Goal: Task Accomplishment & Management: Use online tool/utility

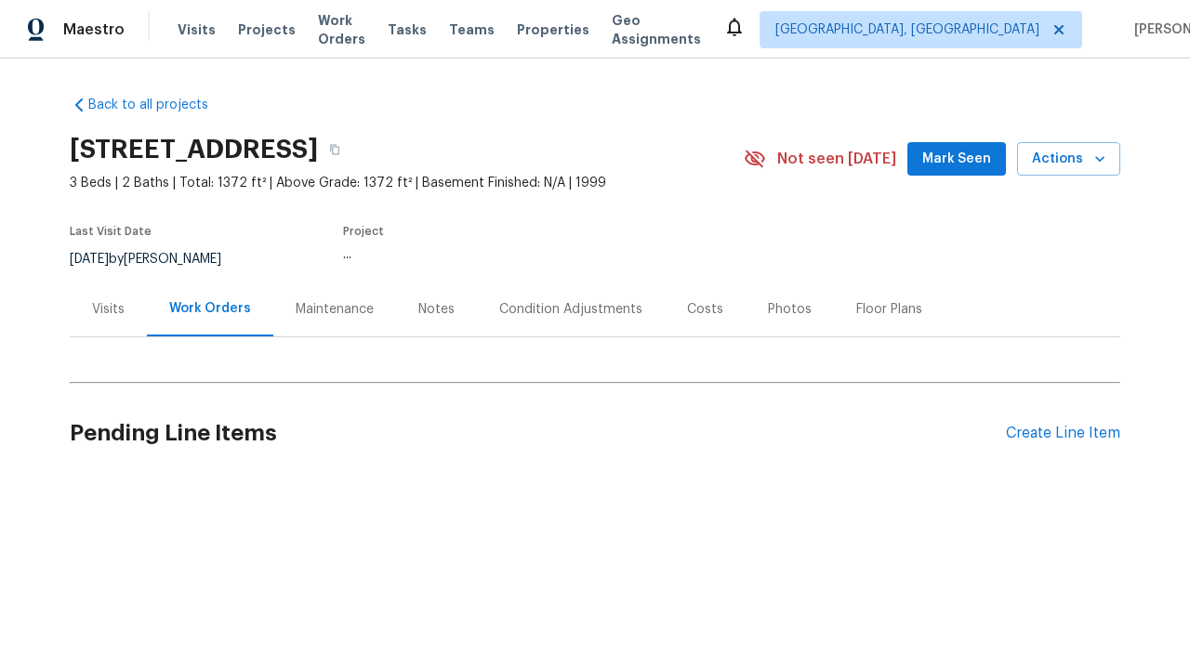
click at [1062, 433] on div "Create Line Item" at bounding box center [1063, 434] width 114 height 18
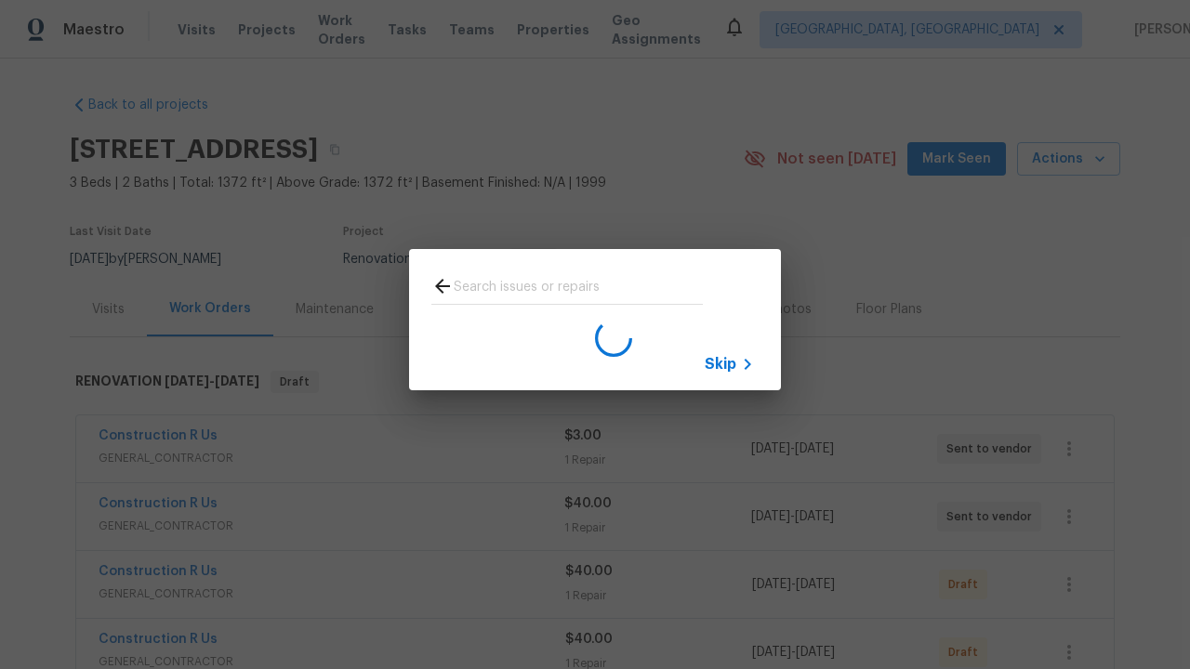
click at [720, 363] on span "Skip" at bounding box center [720, 364] width 32 height 19
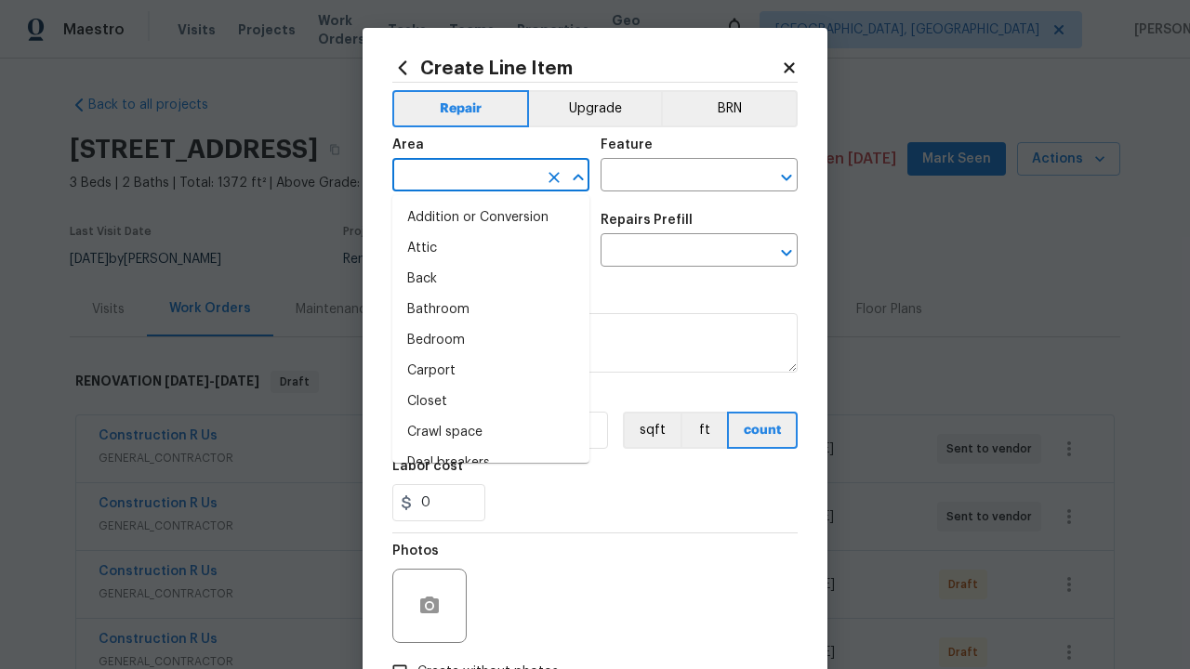
click at [491, 340] on li "Bedroom" at bounding box center [490, 340] width 197 height 31
type input "Bedroom"
type input "Flooring"
type input "Wallpaper"
type input "Remove"
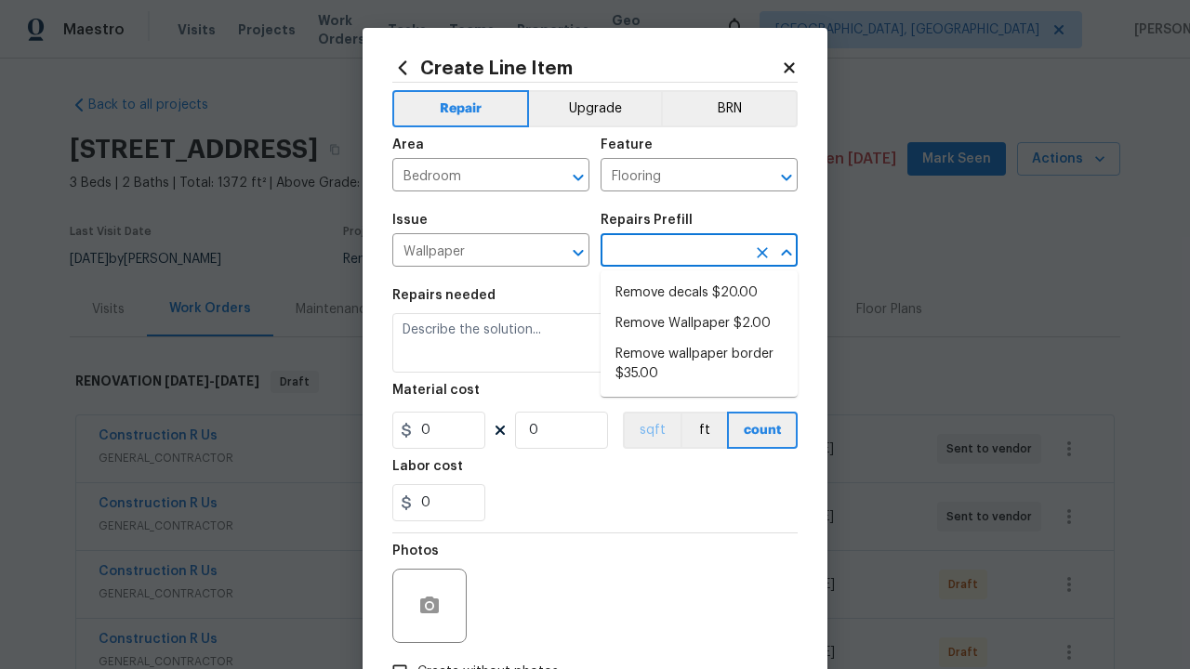
click at [699, 293] on li "Remove decals $20.00" at bounding box center [698, 293] width 197 height 31
type input "Walls and Ceiling"
type input "Remove decals $20.00"
type textarea "Remove decals from door/wall/ceiling"
type input "20"
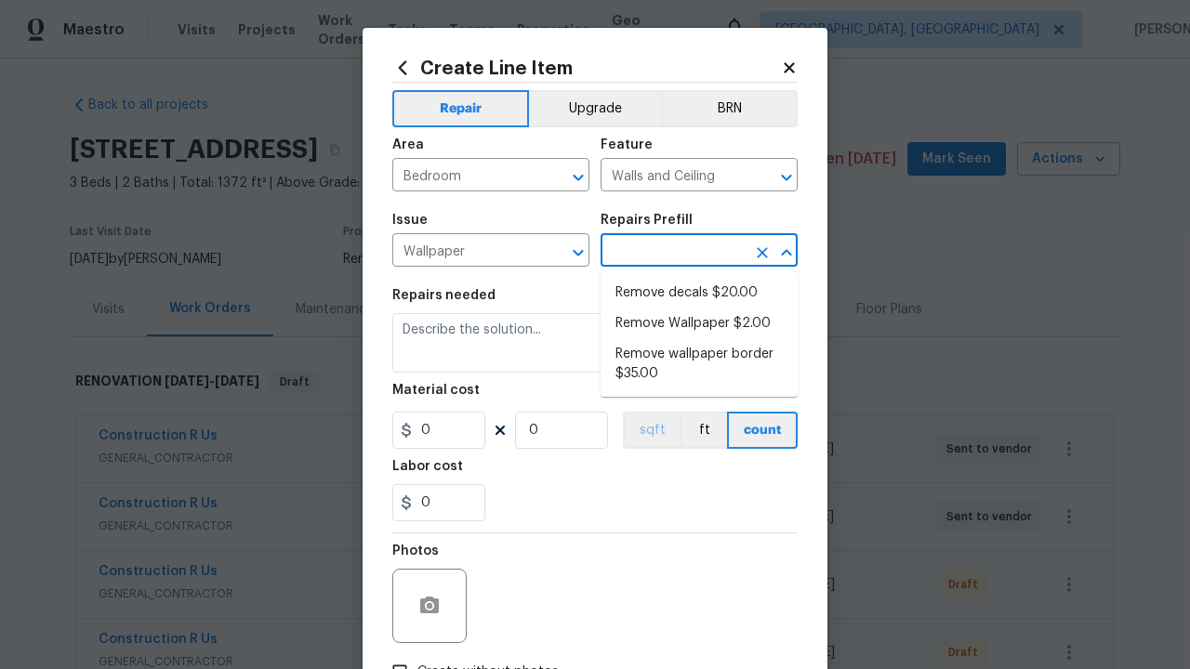
type input "1"
type input "Remove decals $20.00"
type input "2"
click at [650, 430] on button "sqft" at bounding box center [652, 430] width 58 height 37
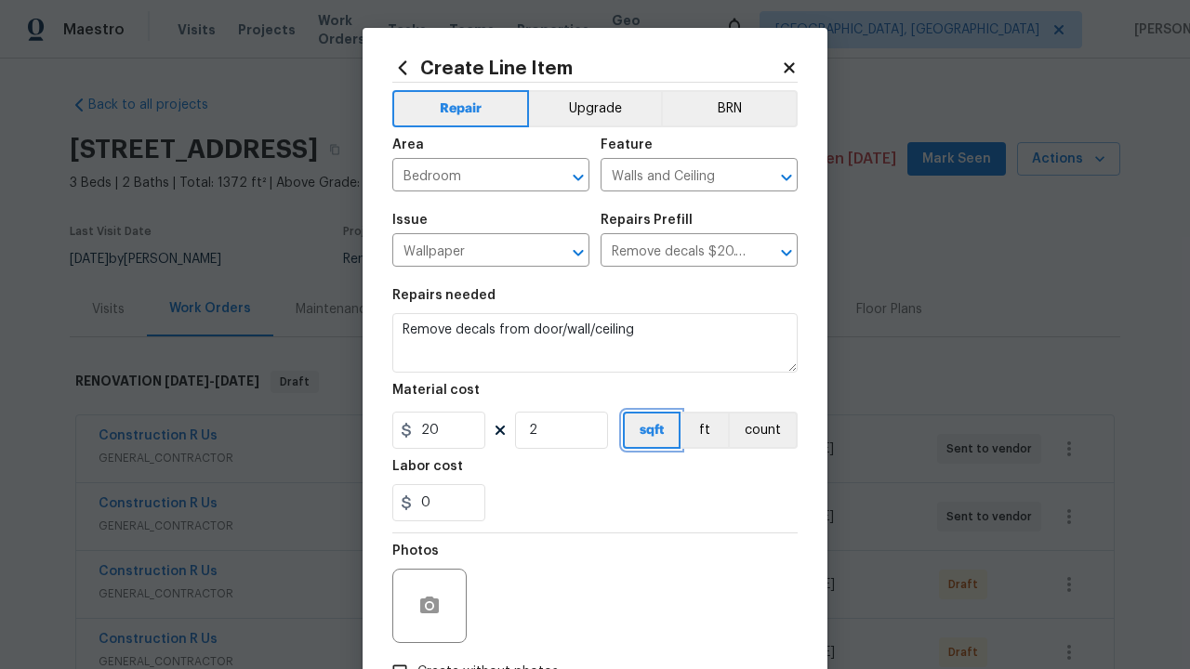
click at [400, 654] on input "Create without photos" at bounding box center [399, 671] width 35 height 35
checkbox input "true"
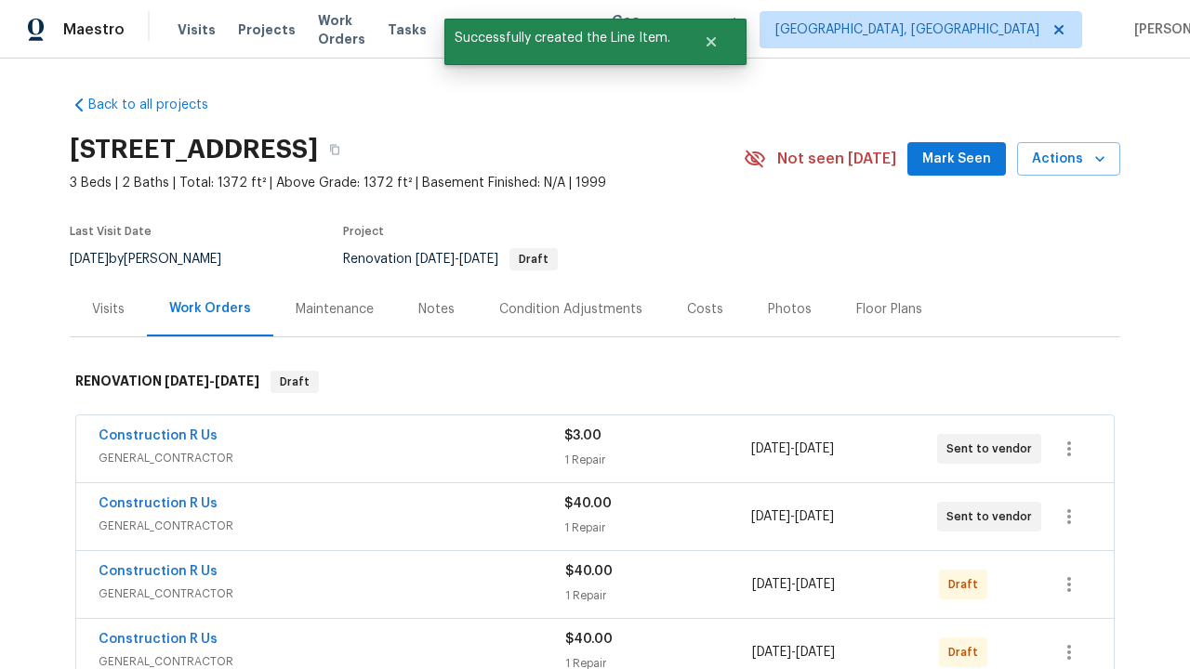
checkbox input "true"
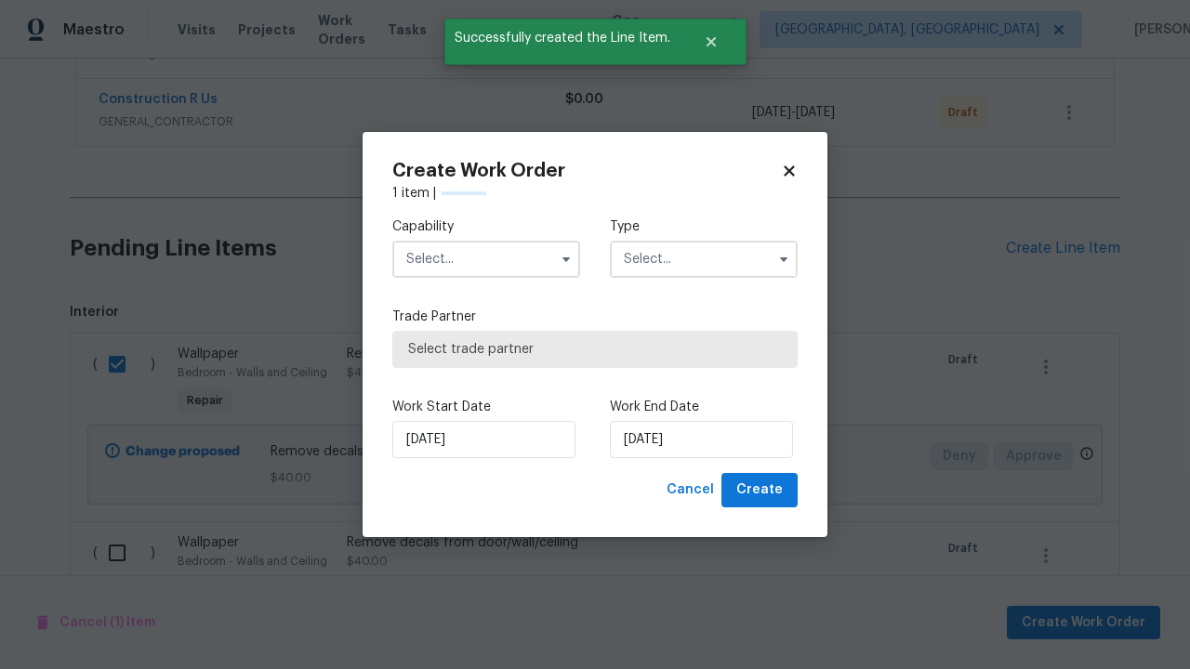
click at [486, 259] on input "text" at bounding box center [486, 259] width 188 height 37
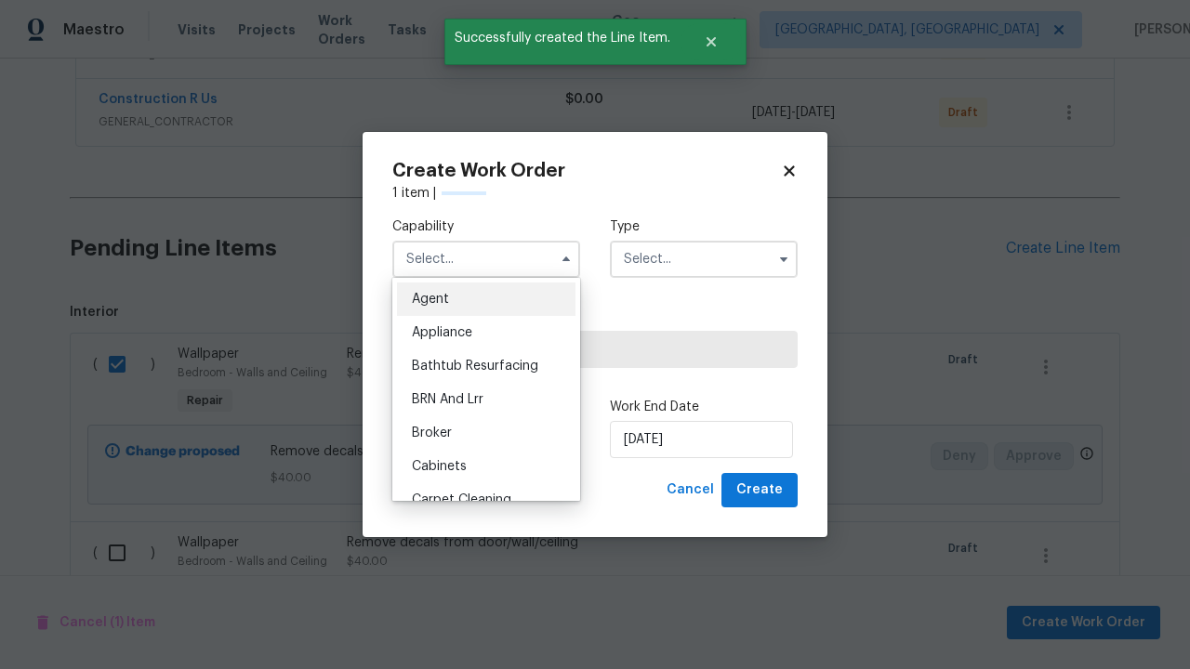
type input "General Contractor"
click at [704, 259] on input "text" at bounding box center [704, 259] width 188 height 37
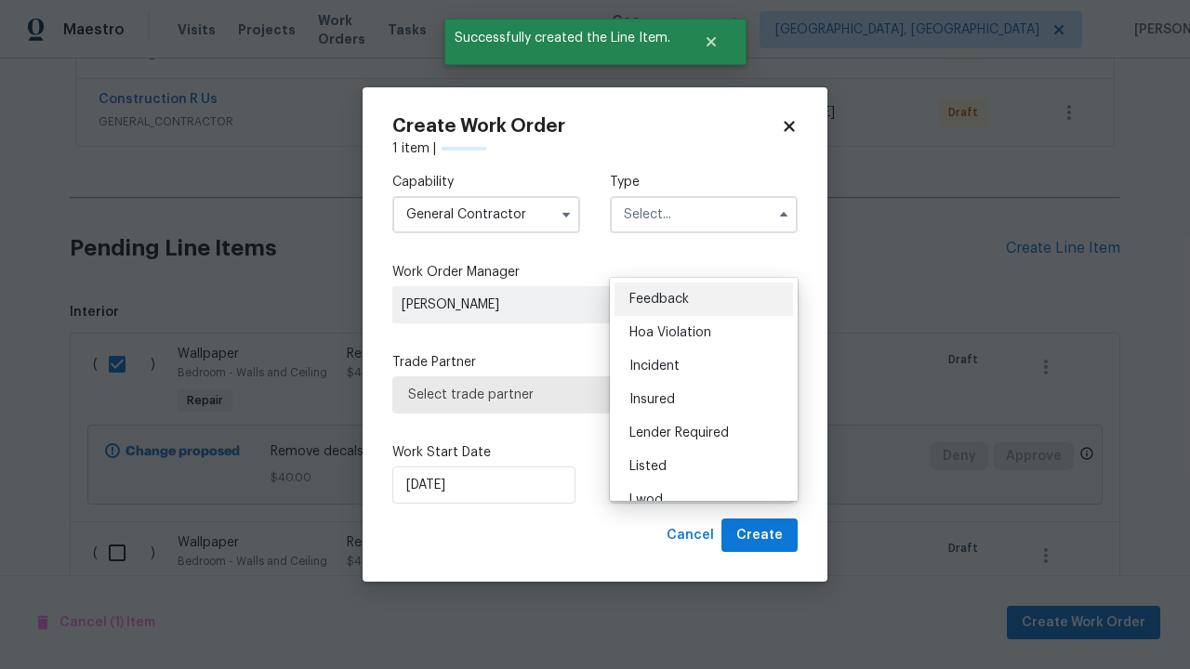
click at [663, 594] on span "Renovation" at bounding box center [663, 600] width 69 height 13
type input "Renovation"
click at [581, 394] on span "Select trade partner" at bounding box center [595, 395] width 374 height 19
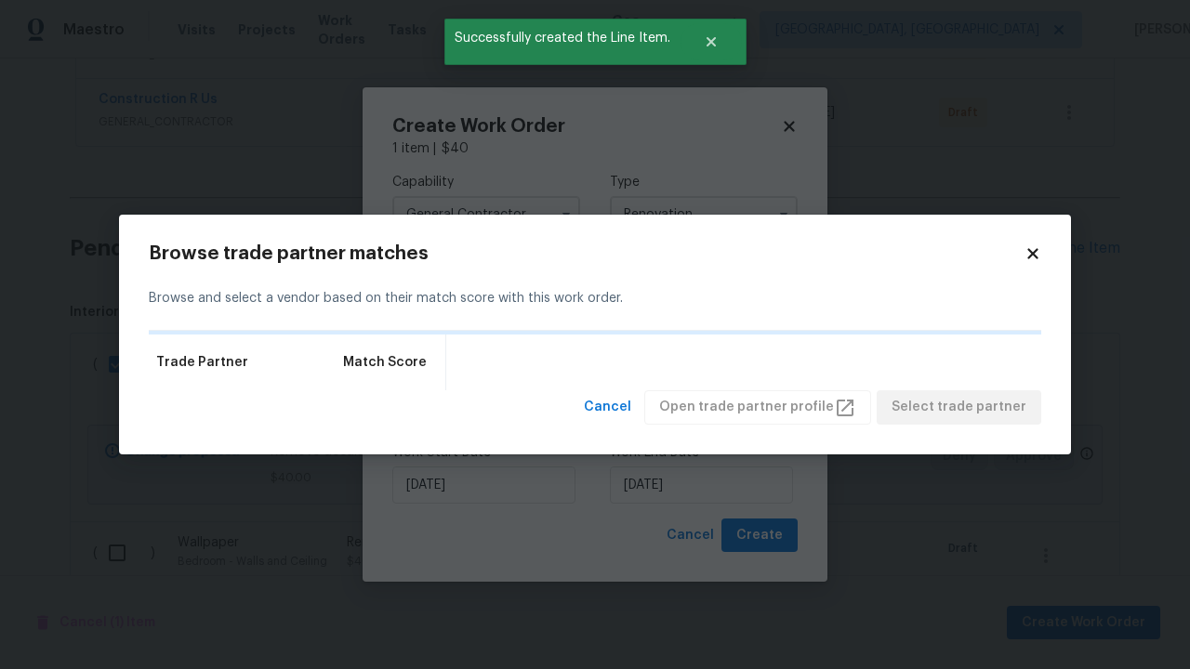
scroll to position [0, 0]
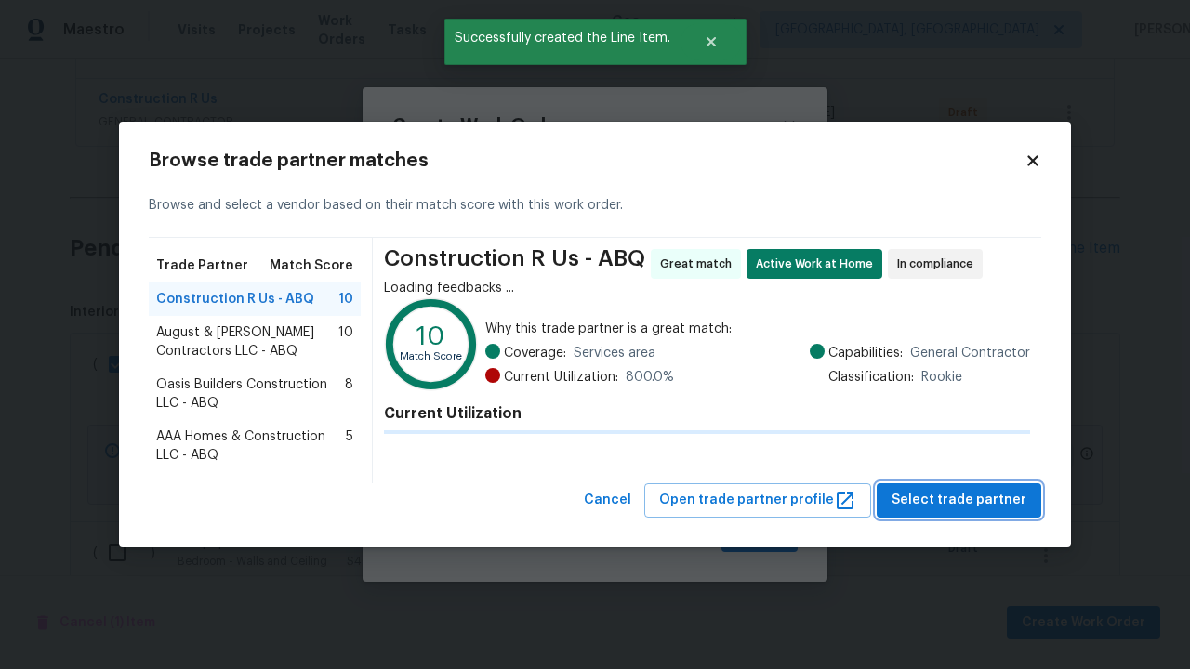
click at [964, 512] on span "Select trade partner" at bounding box center [958, 500] width 135 height 23
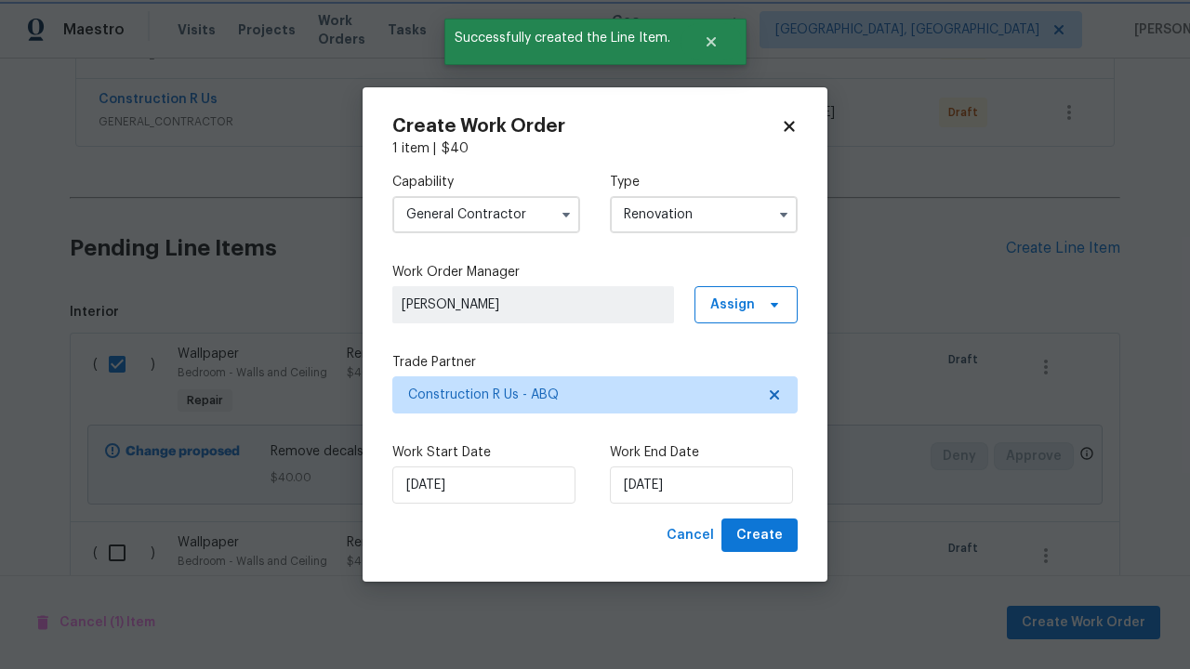
scroll to position [260, 299]
click at [761, 535] on span "Create" at bounding box center [759, 535] width 46 height 23
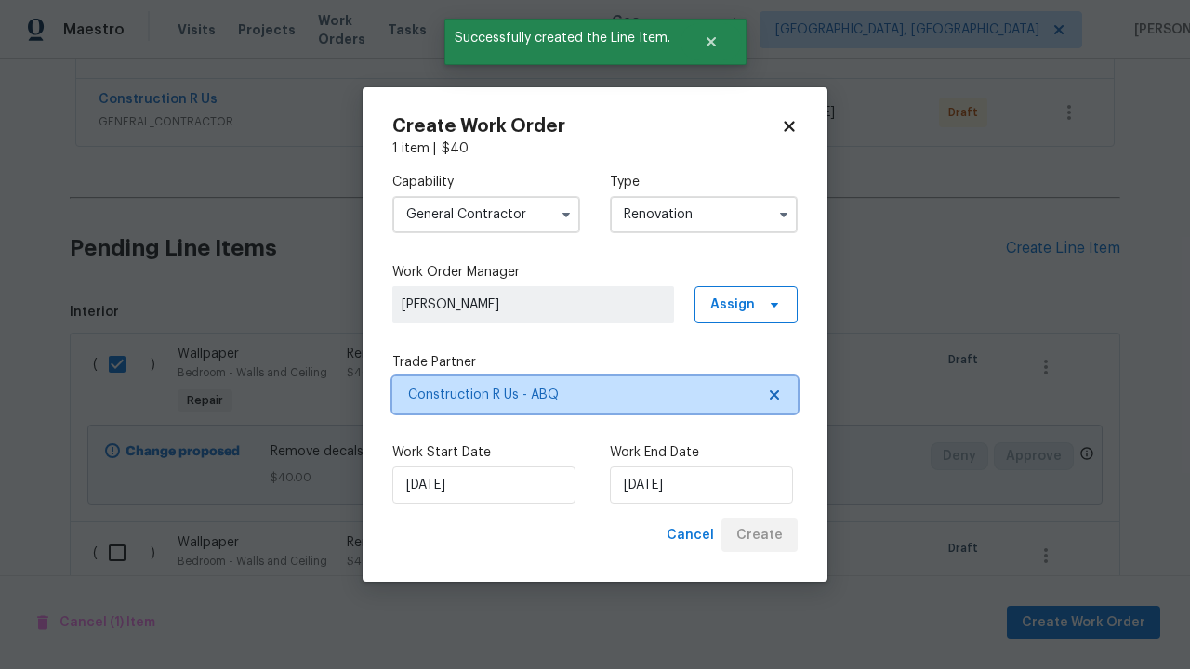
scroll to position [590, 0]
